Goal: Information Seeking & Learning: Learn about a topic

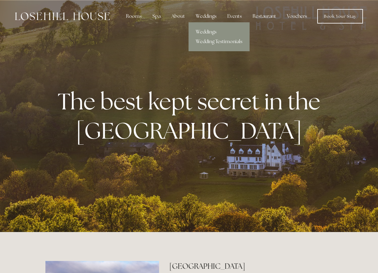
click at [200, 17] on div "Weddings" at bounding box center [206, 16] width 30 height 12
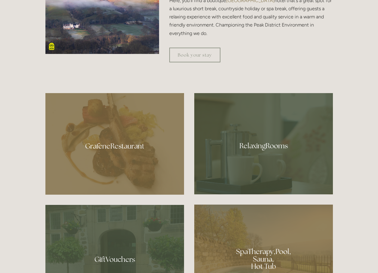
scroll to position [361, 0]
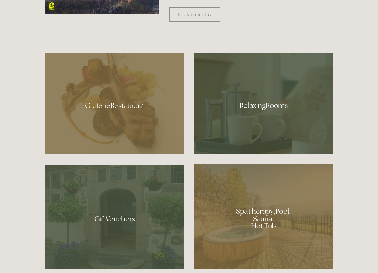
click at [268, 119] on div at bounding box center [263, 103] width 139 height 101
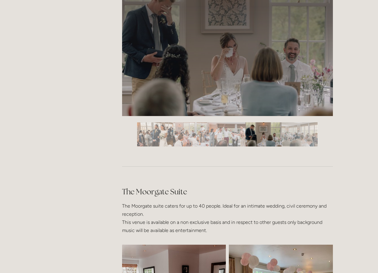
scroll to position [1084, 0]
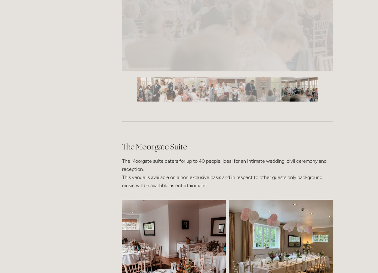
click at [152, 91] on img "Slide 1" at bounding box center [155, 89] width 36 height 24
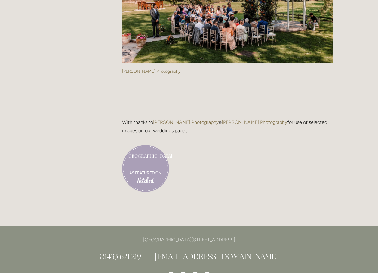
scroll to position [1595, 0]
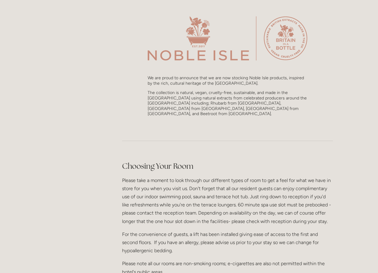
scroll to position [752, 0]
